Goal: Task Accomplishment & Management: Complete application form

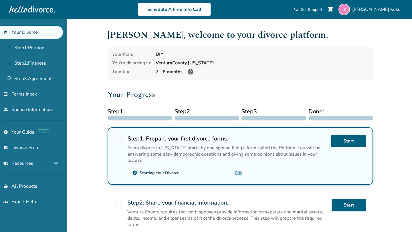
click at [145, 117] on div at bounding box center [140, 118] width 65 height 5
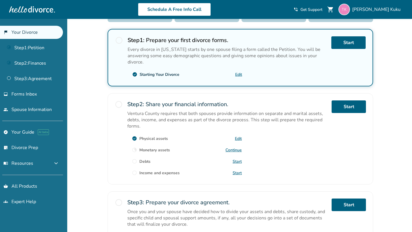
scroll to position [107, 0]
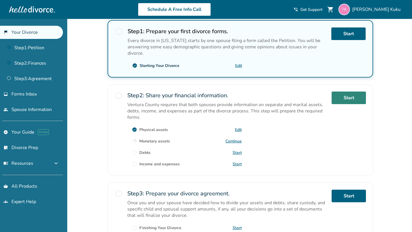
click at [338, 97] on link "Start" at bounding box center [349, 98] width 34 height 13
